Goal: Information Seeking & Learning: Learn about a topic

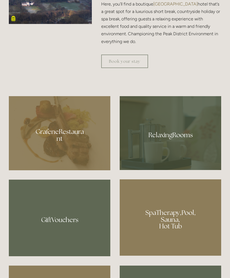
scroll to position [341, 0]
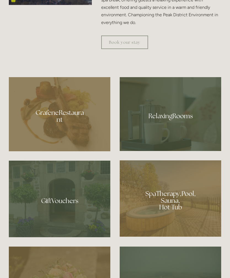
click at [180, 146] on div at bounding box center [171, 115] width 102 height 74
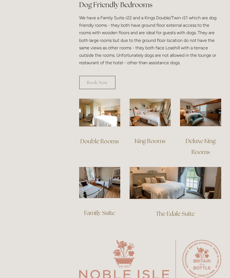
scroll to position [344, 0]
click at [96, 116] on img at bounding box center [99, 113] width 41 height 28
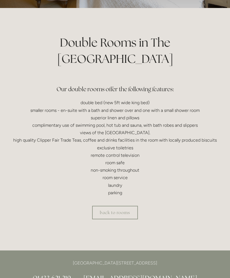
scroll to position [108, 0]
click at [115, 206] on link "back to rooms" at bounding box center [115, 213] width 46 height 14
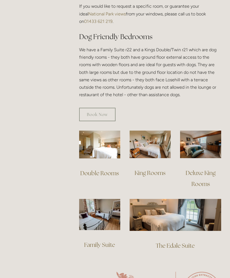
scroll to position [313, 0]
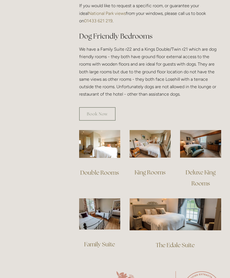
click at [197, 174] on link "Deluxe King Rooms" at bounding box center [201, 178] width 31 height 18
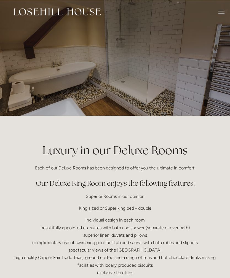
click at [220, 12] on div at bounding box center [222, 13] width 6 height 6
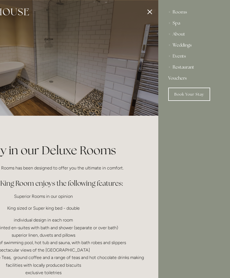
click at [179, 13] on div "Rooms" at bounding box center [194, 12] width 52 height 11
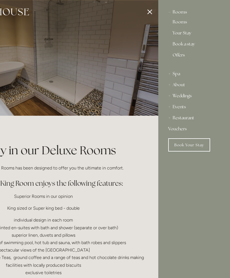
click at [183, 24] on link "Rooms" at bounding box center [194, 23] width 43 height 7
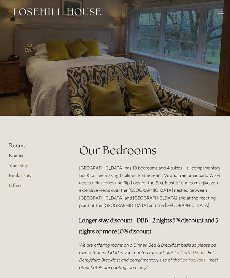
click at [23, 165] on link "Your Stay" at bounding box center [35, 168] width 53 height 10
